Goal: Task Accomplishment & Management: Complete application form

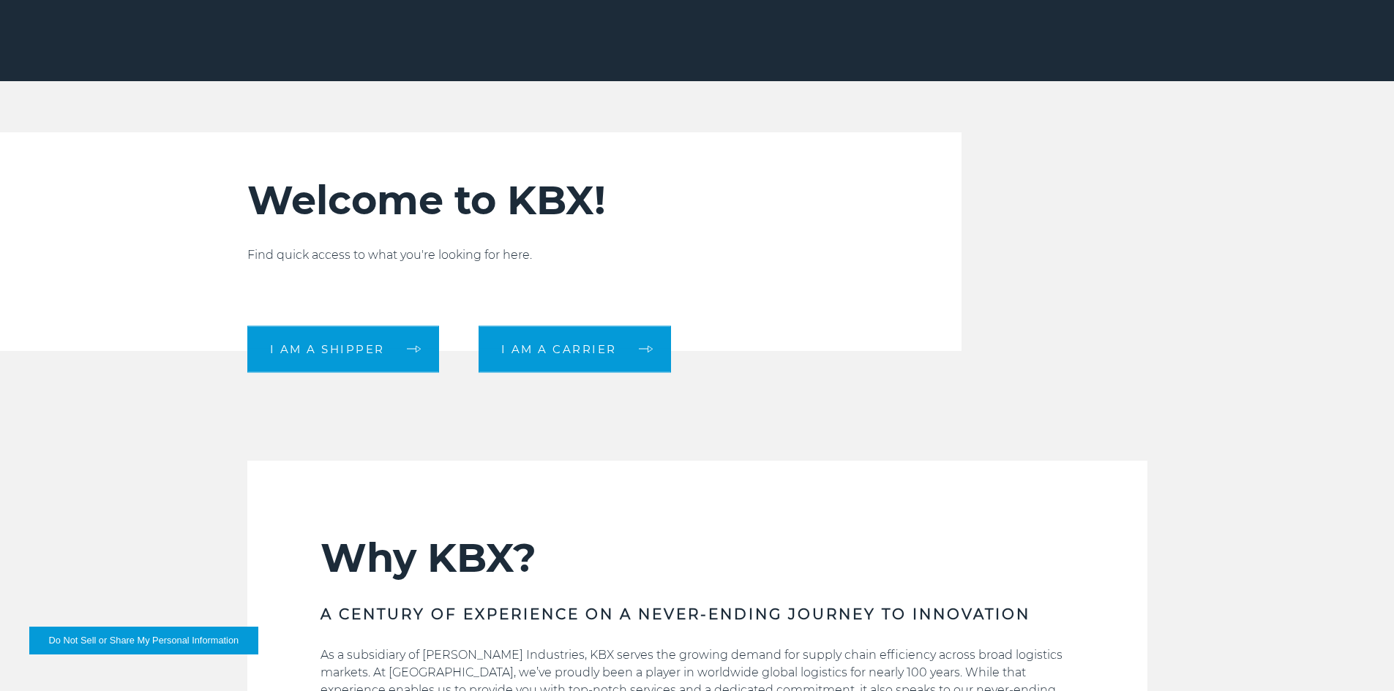
scroll to position [439, 0]
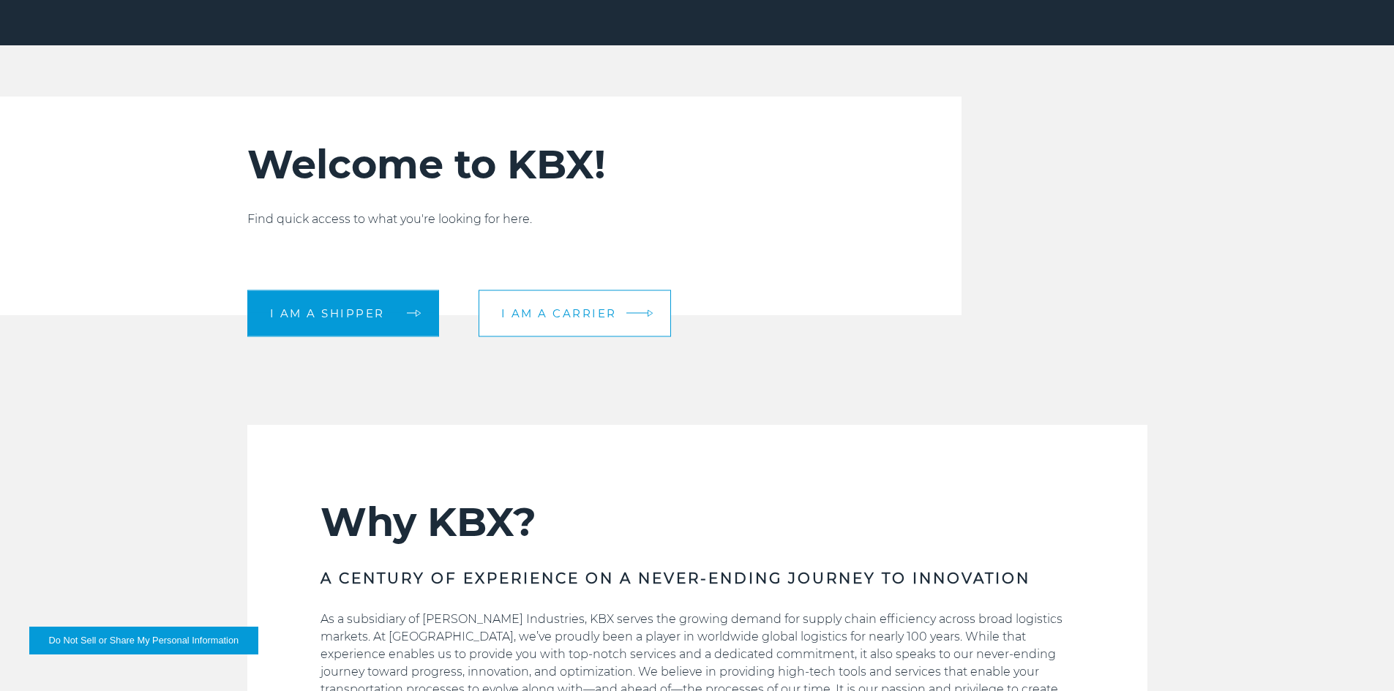
click at [581, 304] on link "I am a carrier" at bounding box center [574, 313] width 192 height 47
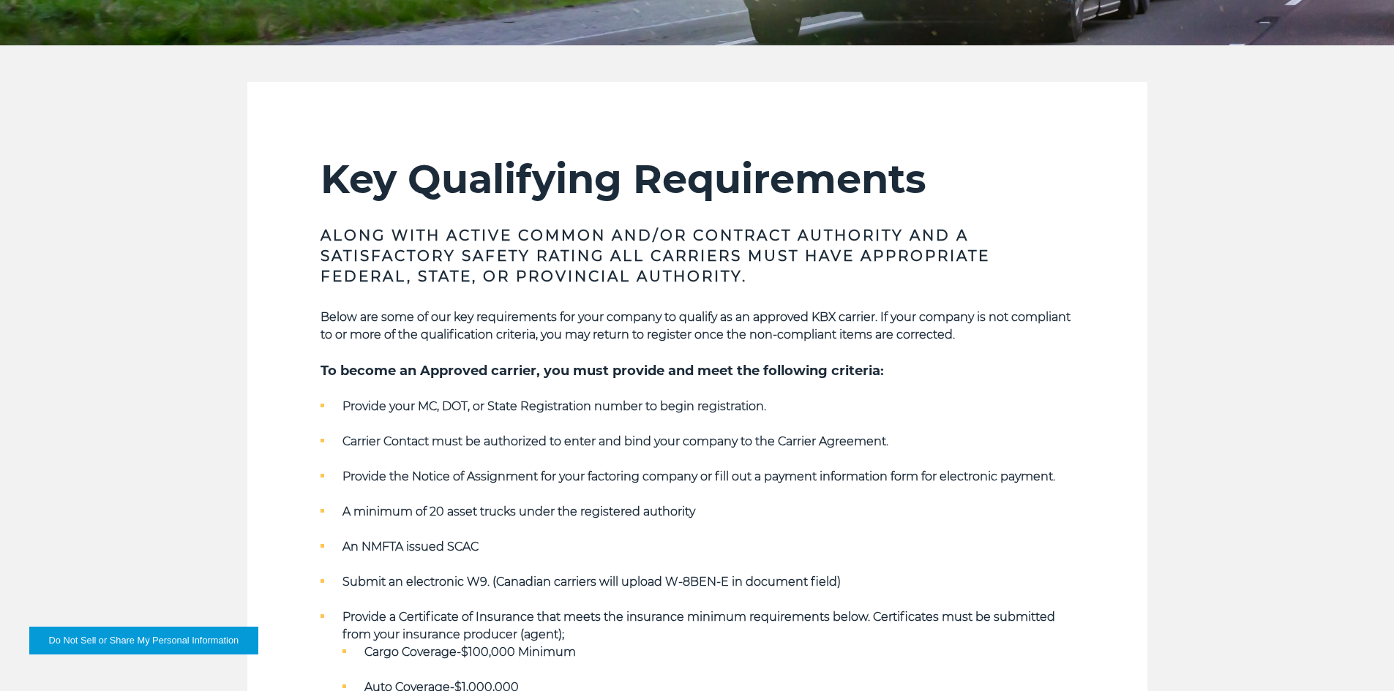
scroll to position [512, 0]
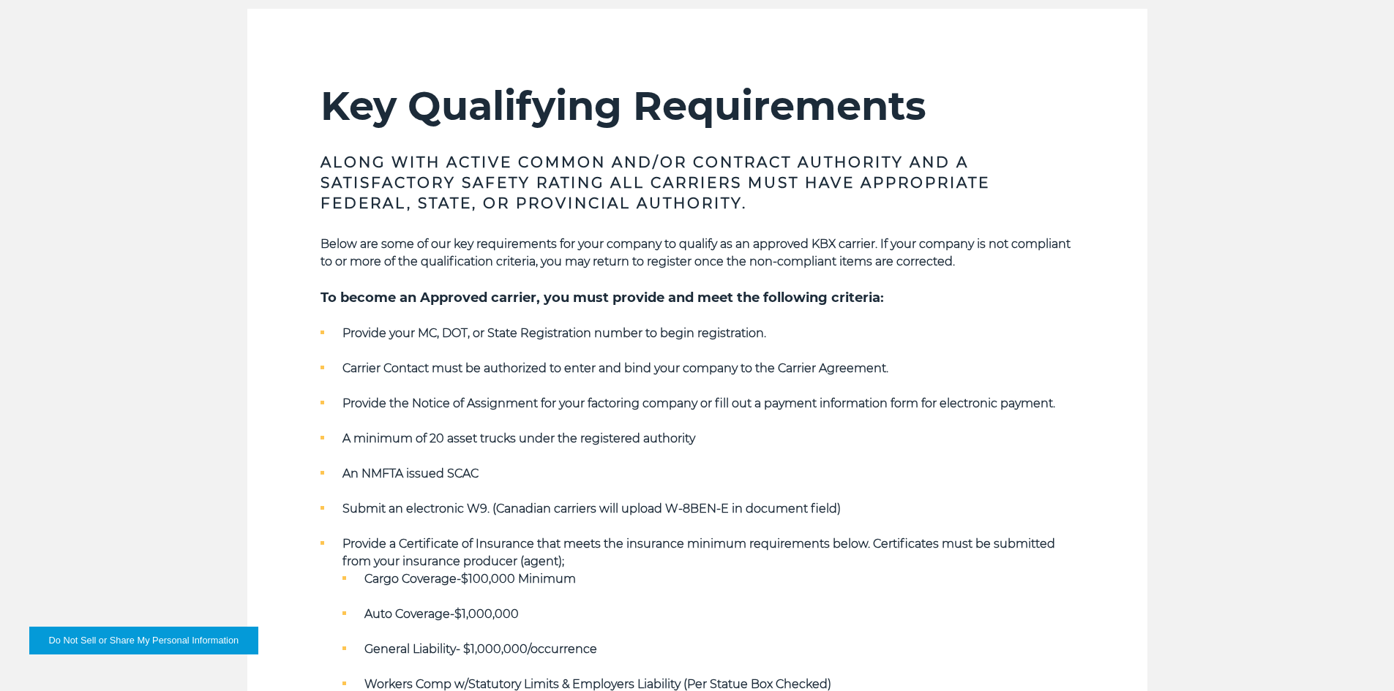
click at [1131, 416] on section "Key Qualifying Requirements Along with Active Common and/or Contract Authority …" at bounding box center [697, 480] width 900 height 943
click at [1029, 424] on ul "Provide your MC, DOT, or State Registration number to begin registration. Carri…" at bounding box center [697, 509] width 754 height 369
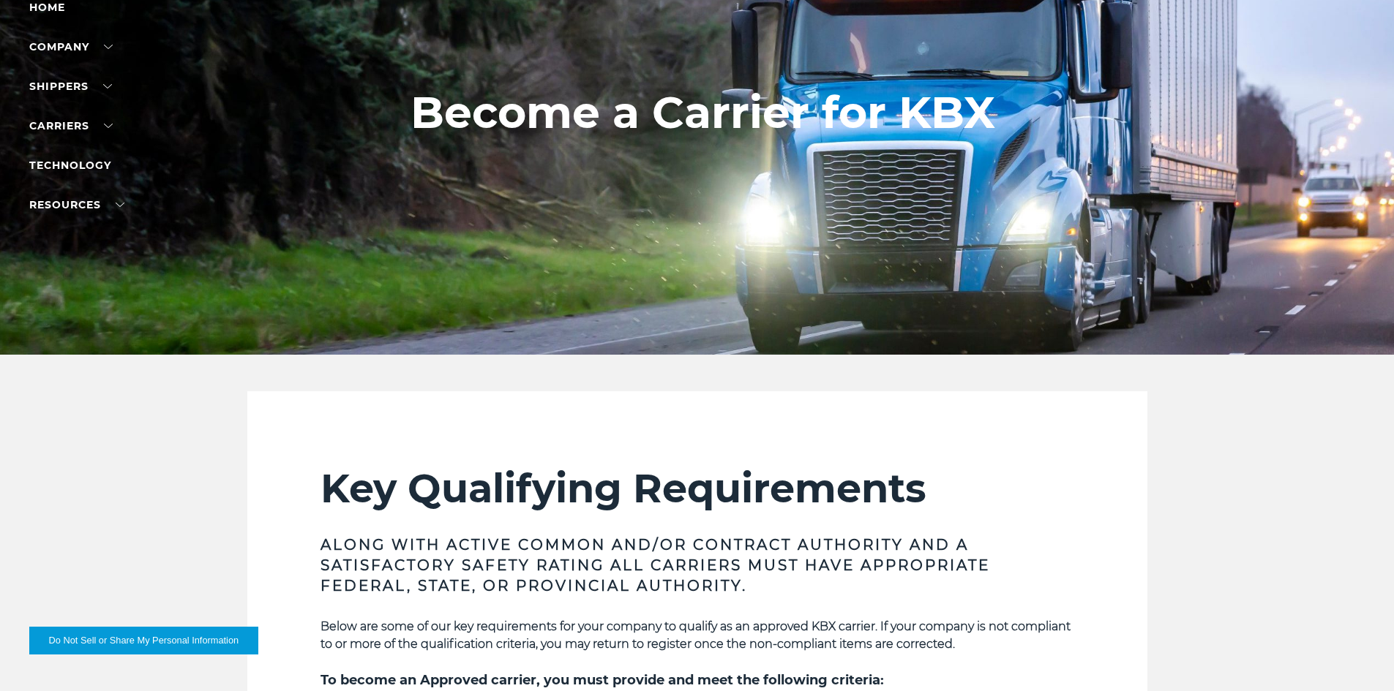
scroll to position [0, 0]
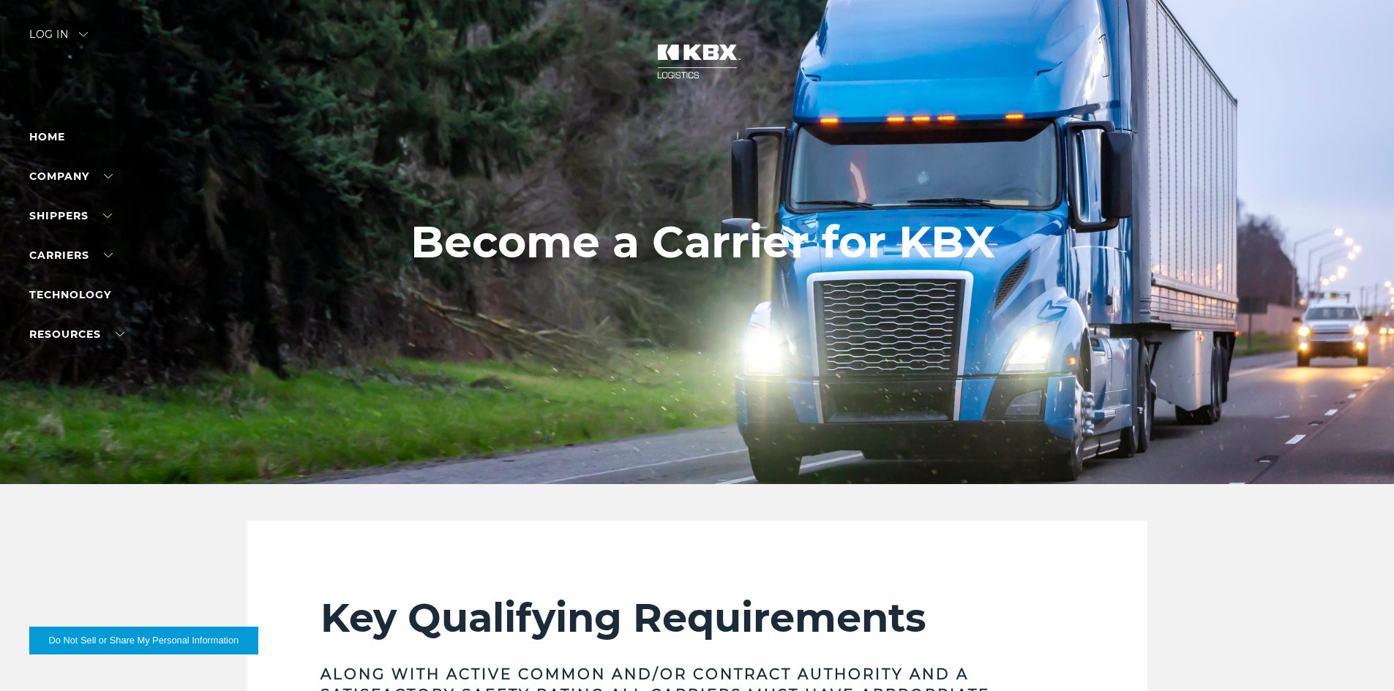
click at [706, 49] on img at bounding box center [697, 61] width 110 height 64
